Goal: Task Accomplishment & Management: Complete application form

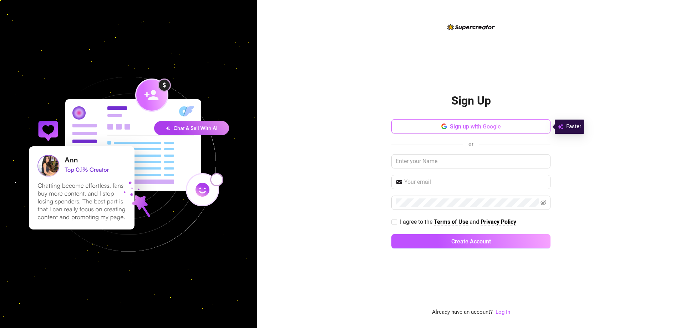
click at [491, 125] on span "Sign up with Google" at bounding box center [475, 126] width 51 height 7
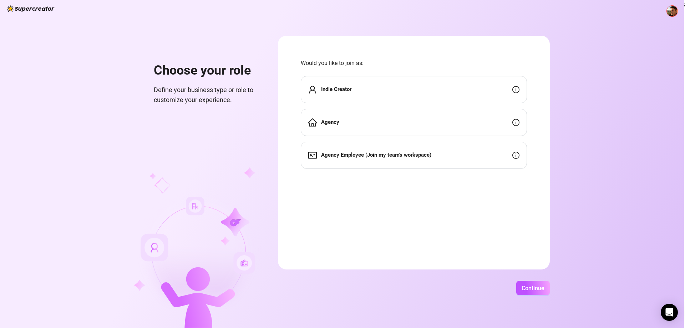
click at [381, 90] on div "Indie Creator" at bounding box center [414, 89] width 226 height 27
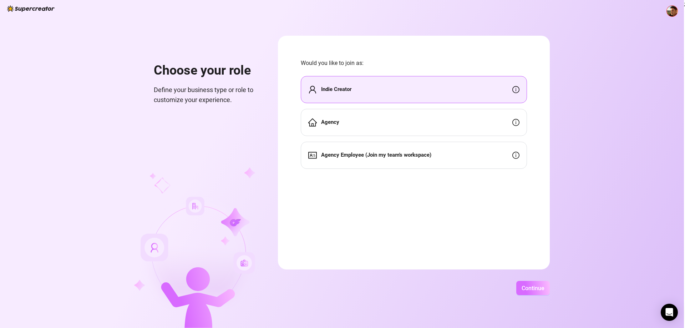
click at [531, 289] on span "Continue" at bounding box center [533, 288] width 23 height 7
